Goal: Task Accomplishment & Management: Complete application form

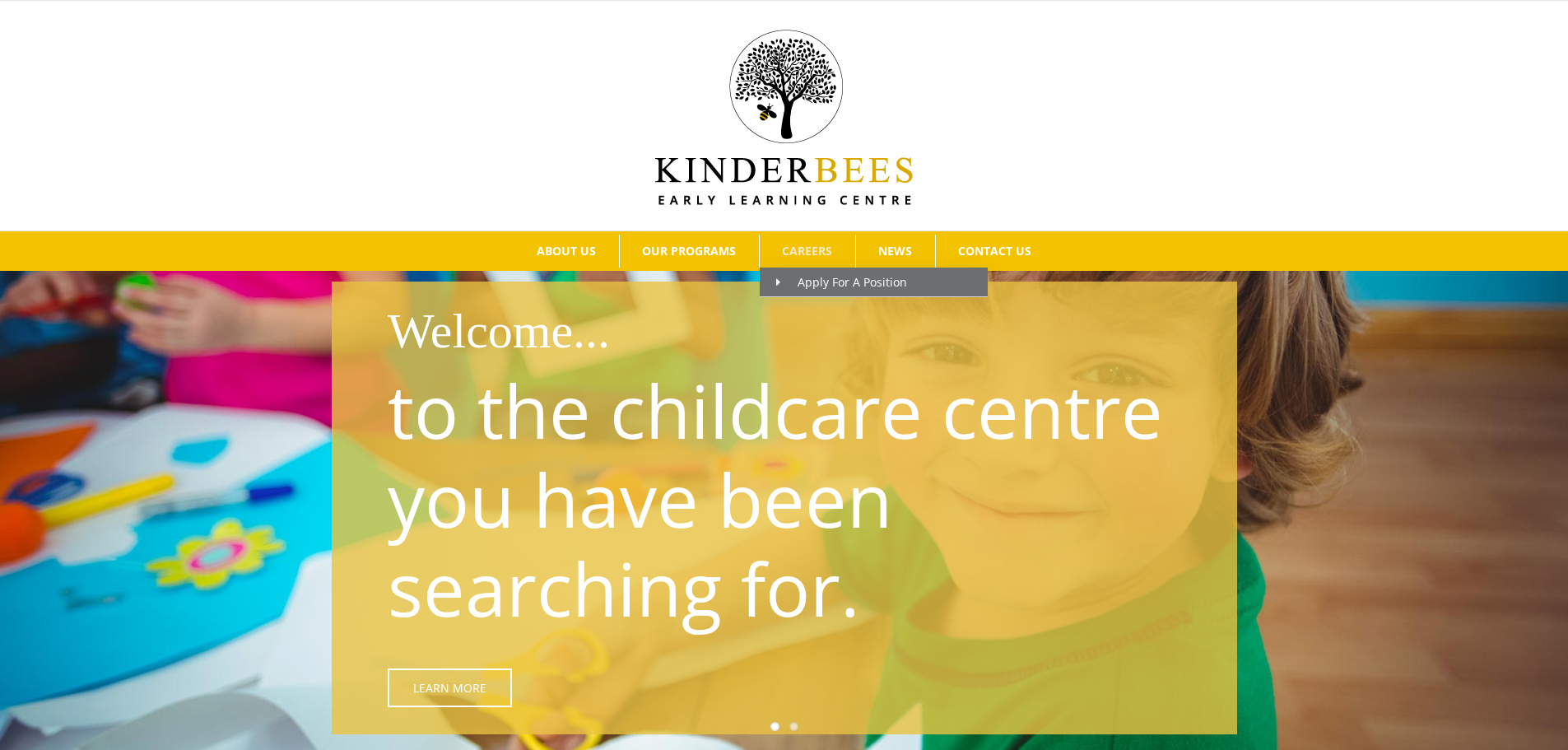
click at [806, 247] on span "CAREERS" at bounding box center [807, 251] width 50 height 12
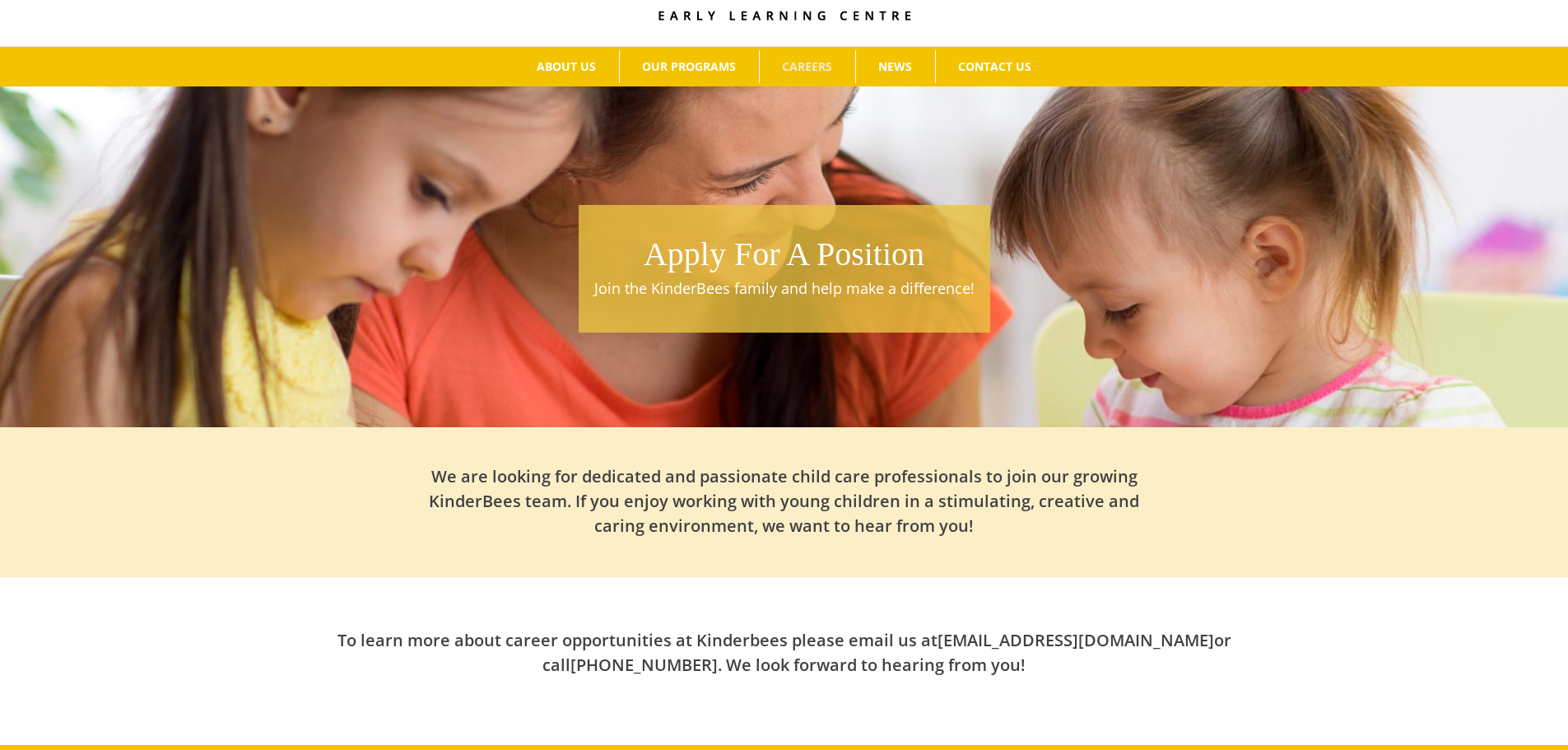
scroll to position [5, 0]
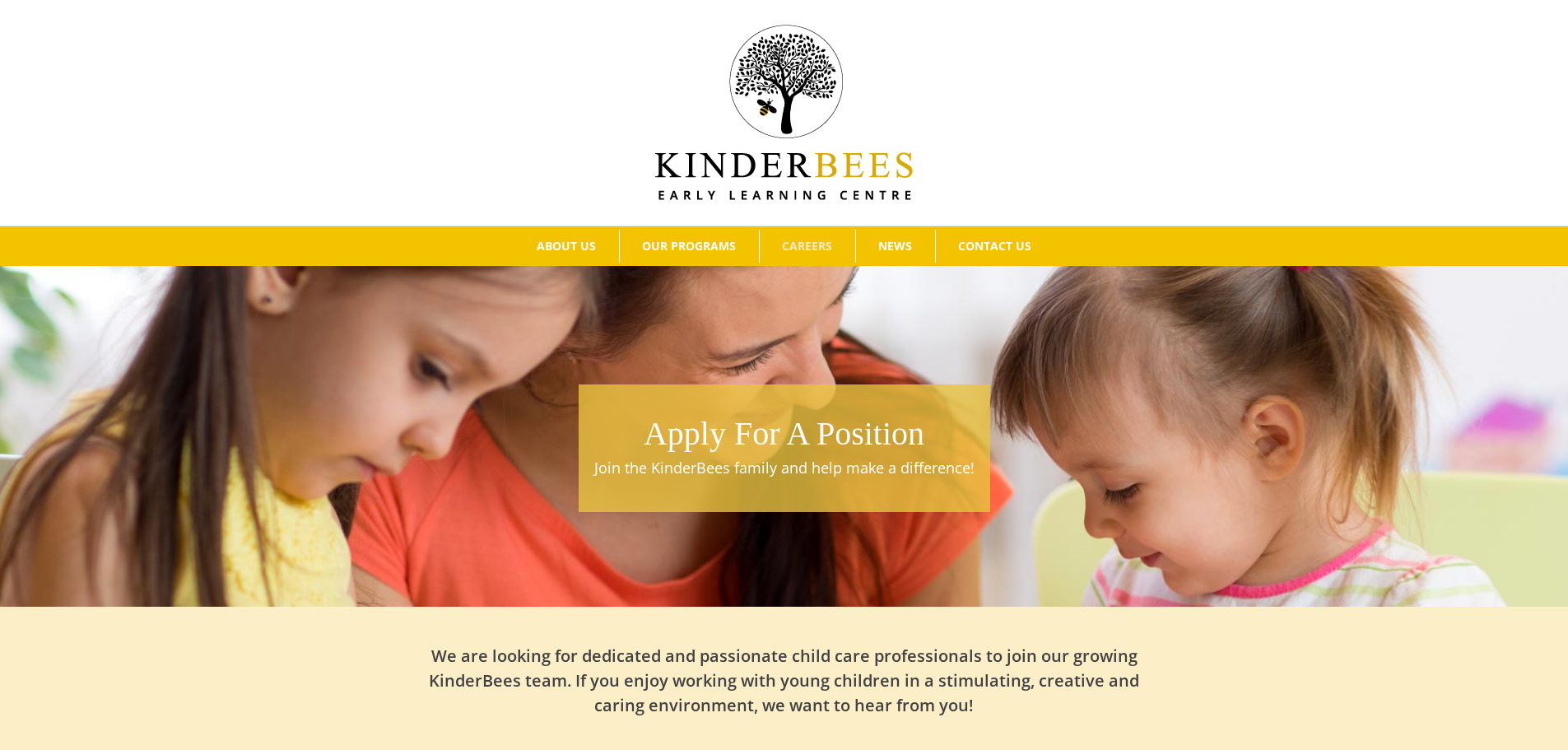
click at [720, 454] on h1 "Apply For A Position" at bounding box center [784, 434] width 395 height 46
click at [727, 434] on h1 "Apply For A Position" at bounding box center [784, 434] width 395 height 46
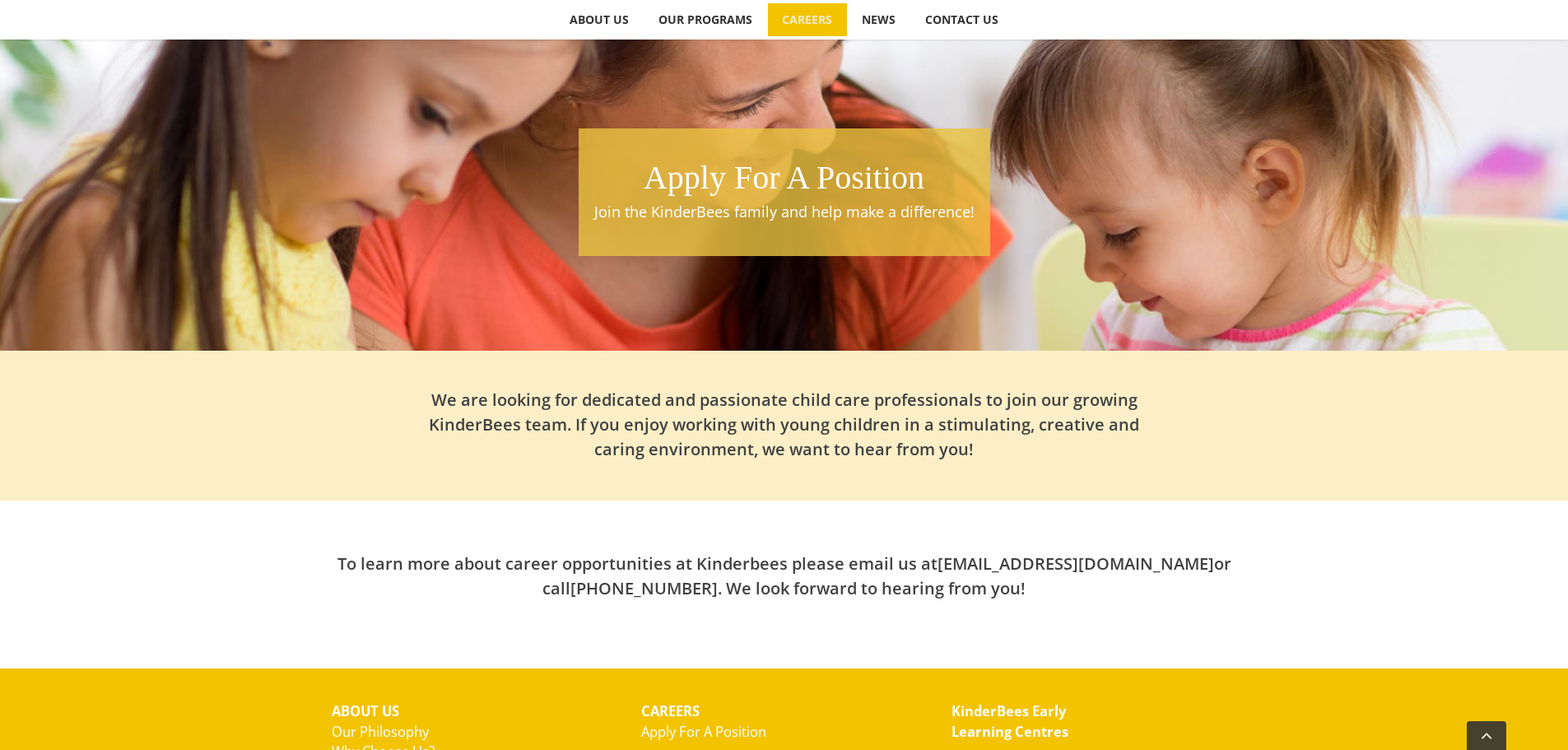
scroll to position [252, 0]
